Goal: Find specific page/section: Locate a particular part of the current website

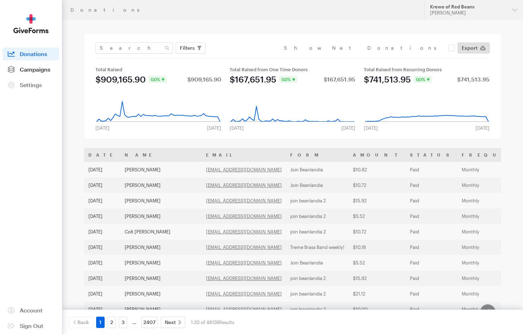
click at [27, 71] on span "Campaigns" at bounding box center [35, 69] width 31 height 7
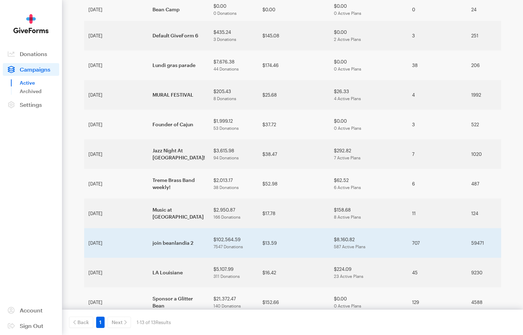
scroll to position [83, 0]
click at [149, 228] on td "join beanlandia 2" at bounding box center [178, 243] width 61 height 30
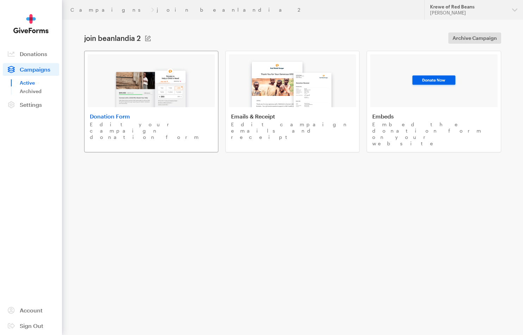
click at [142, 103] on img at bounding box center [151, 84] width 82 height 45
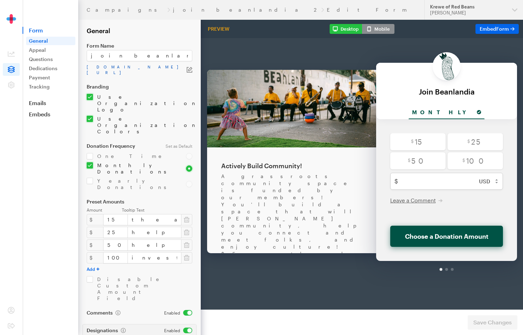
click at [144, 68] on link "app.giveforms.com/forms/rocker9955/Beanlandia" at bounding box center [137, 69] width 100 height 11
